Goal: Task Accomplishment & Management: Manage account settings

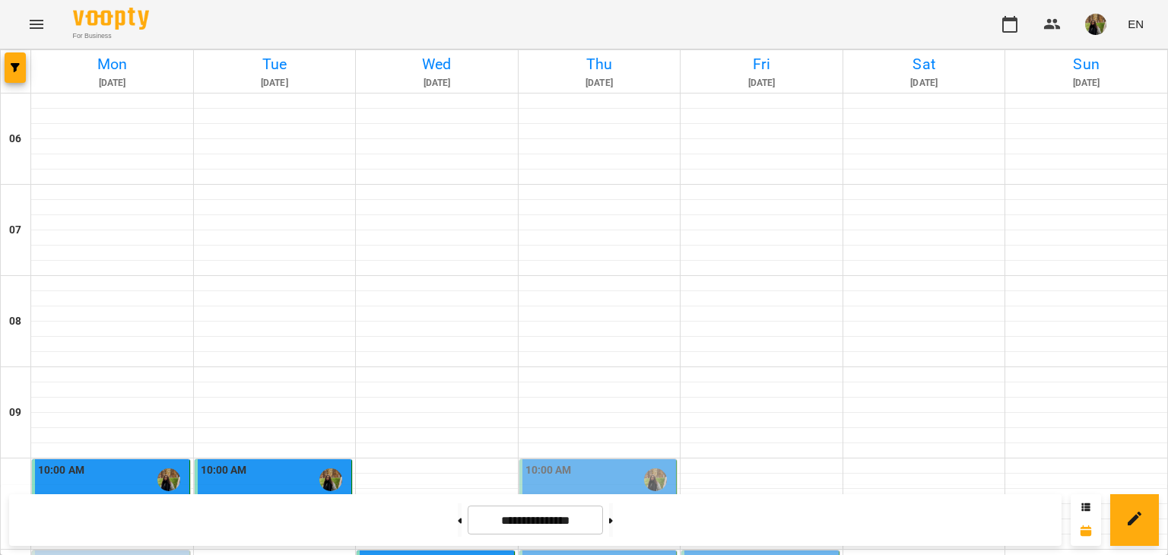
scroll to position [380, 0]
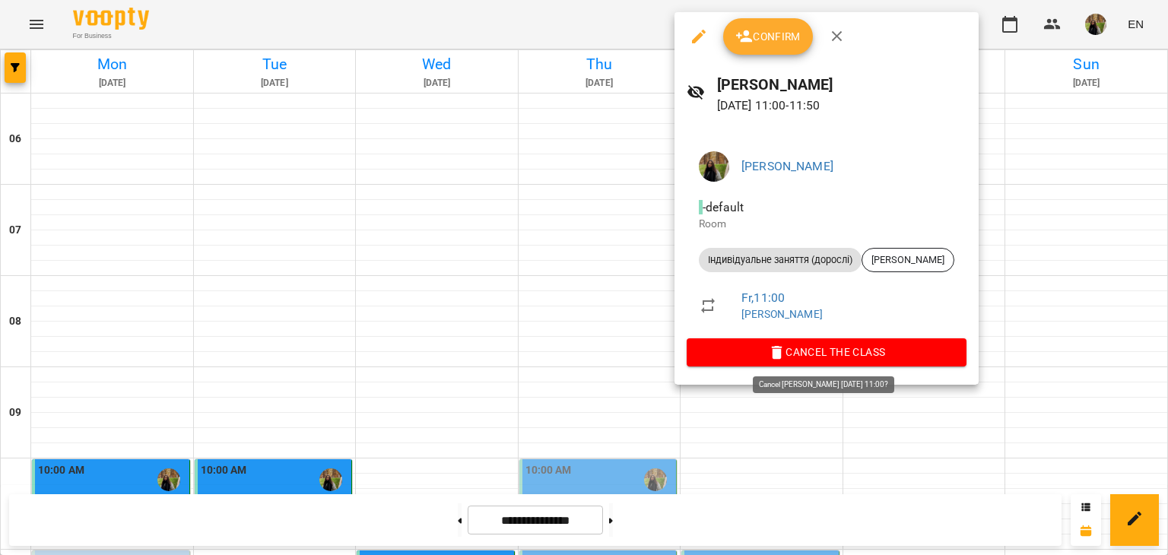
click at [815, 348] on span "Cancel the class" at bounding box center [827, 352] width 256 height 18
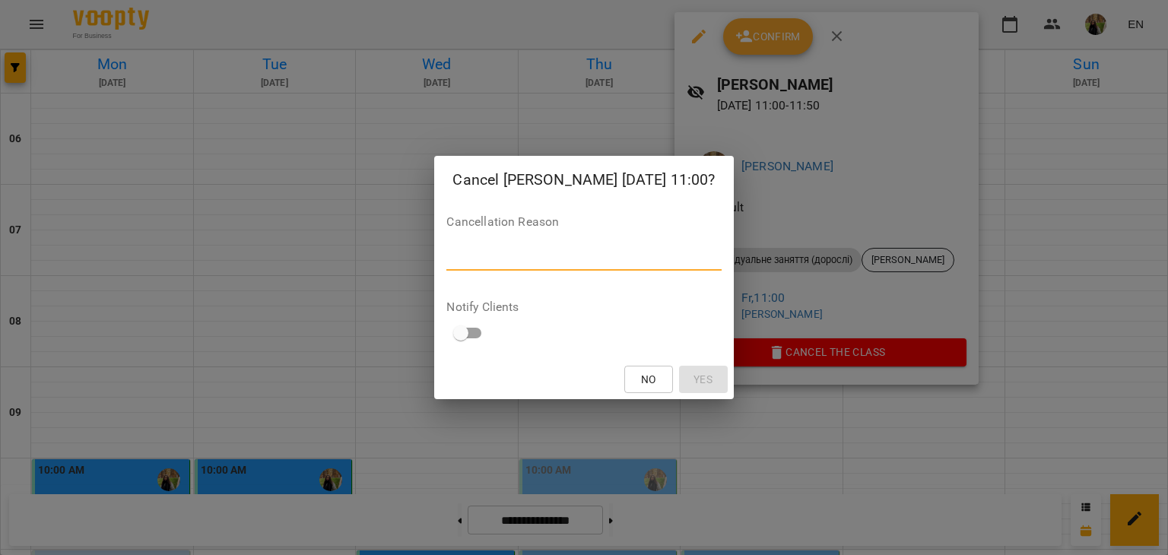
click at [610, 260] on textarea at bounding box center [584, 258] width 275 height 14
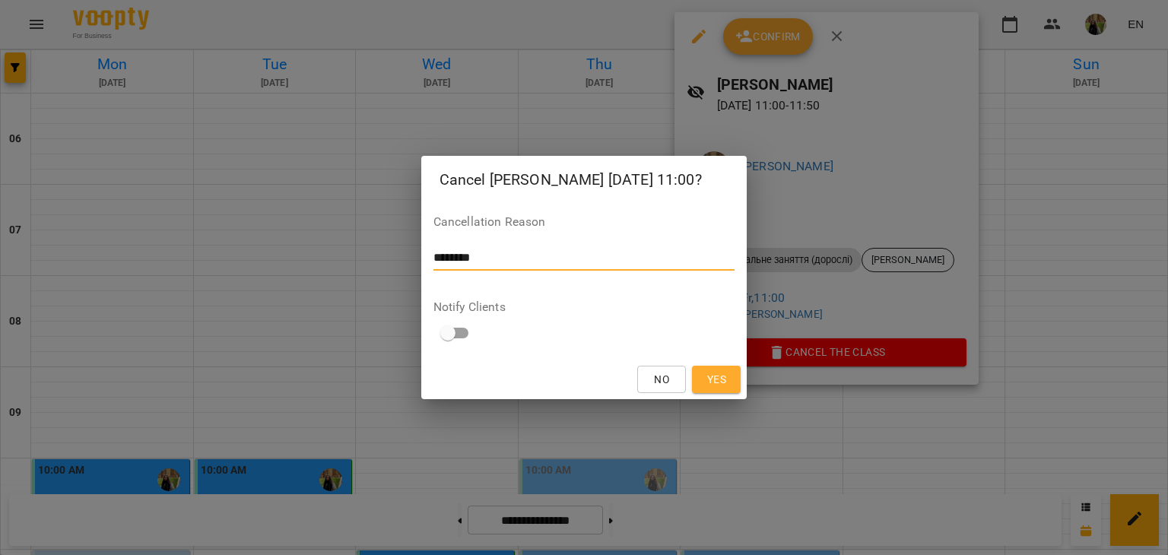
type textarea "********"
click at [695, 372] on button "Yes" at bounding box center [716, 379] width 49 height 27
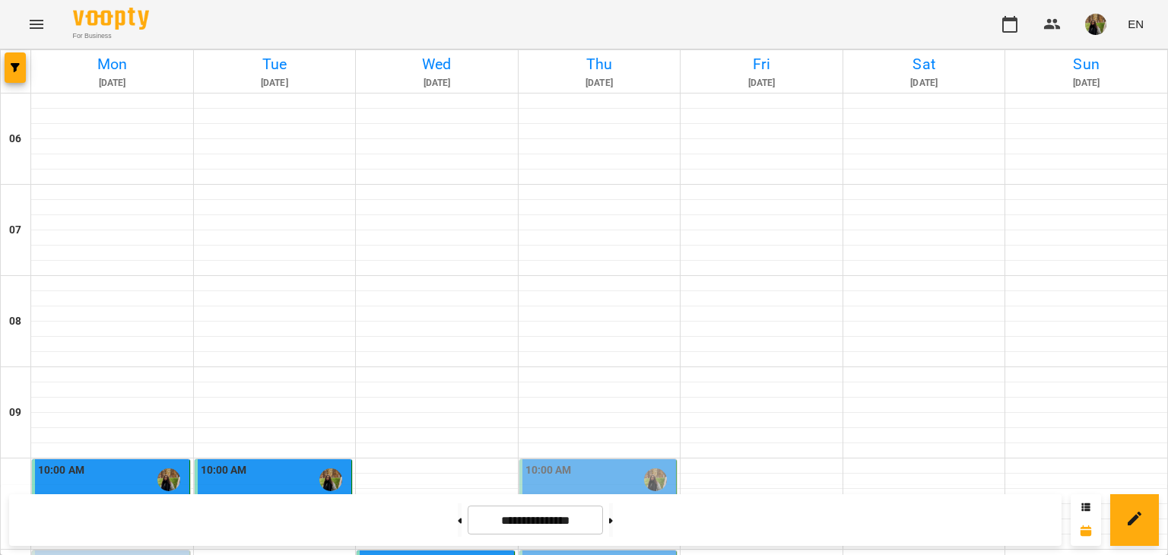
click at [832, 44] on div "For Business EN" at bounding box center [584, 24] width 1168 height 49
